Goal: Browse casually

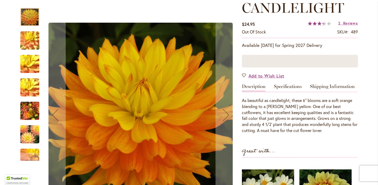
scroll to position [79, 0]
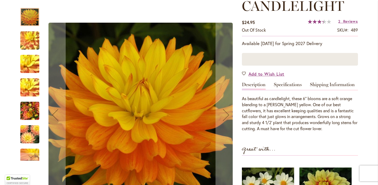
type input "**********"
click at [30, 111] on img "CANDLELIGHT" at bounding box center [29, 110] width 19 height 25
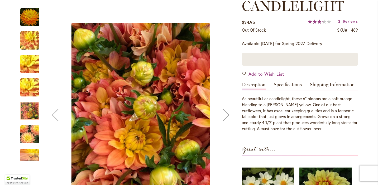
click at [29, 137] on img "CANDLELIGHT" at bounding box center [30, 134] width 38 height 25
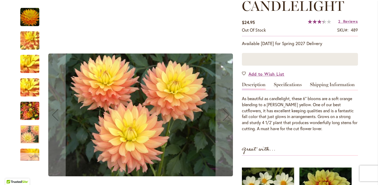
click at [30, 155] on div "Next" at bounding box center [30, 157] width 8 height 8
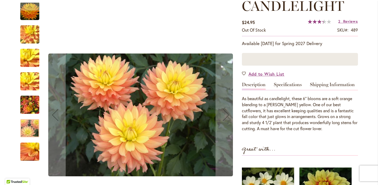
click at [32, 110] on img "CANDLELIGHT" at bounding box center [29, 104] width 19 height 25
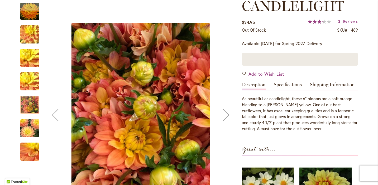
click at [30, 85] on img "CANDLELIGHT" at bounding box center [30, 81] width 38 height 28
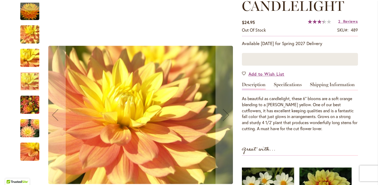
click at [31, 62] on img "CANDLELIGHT" at bounding box center [30, 58] width 38 height 28
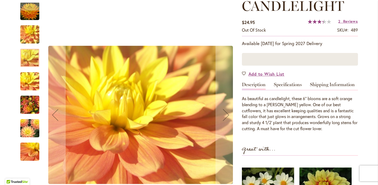
click at [29, 36] on img "CANDLELIGHT" at bounding box center [30, 34] width 38 height 28
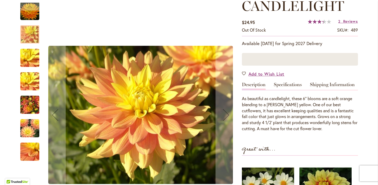
click at [32, 16] on img "CANDLELIGHT" at bounding box center [29, 11] width 19 height 19
